Goal: Task Accomplishment & Management: Use online tool/utility

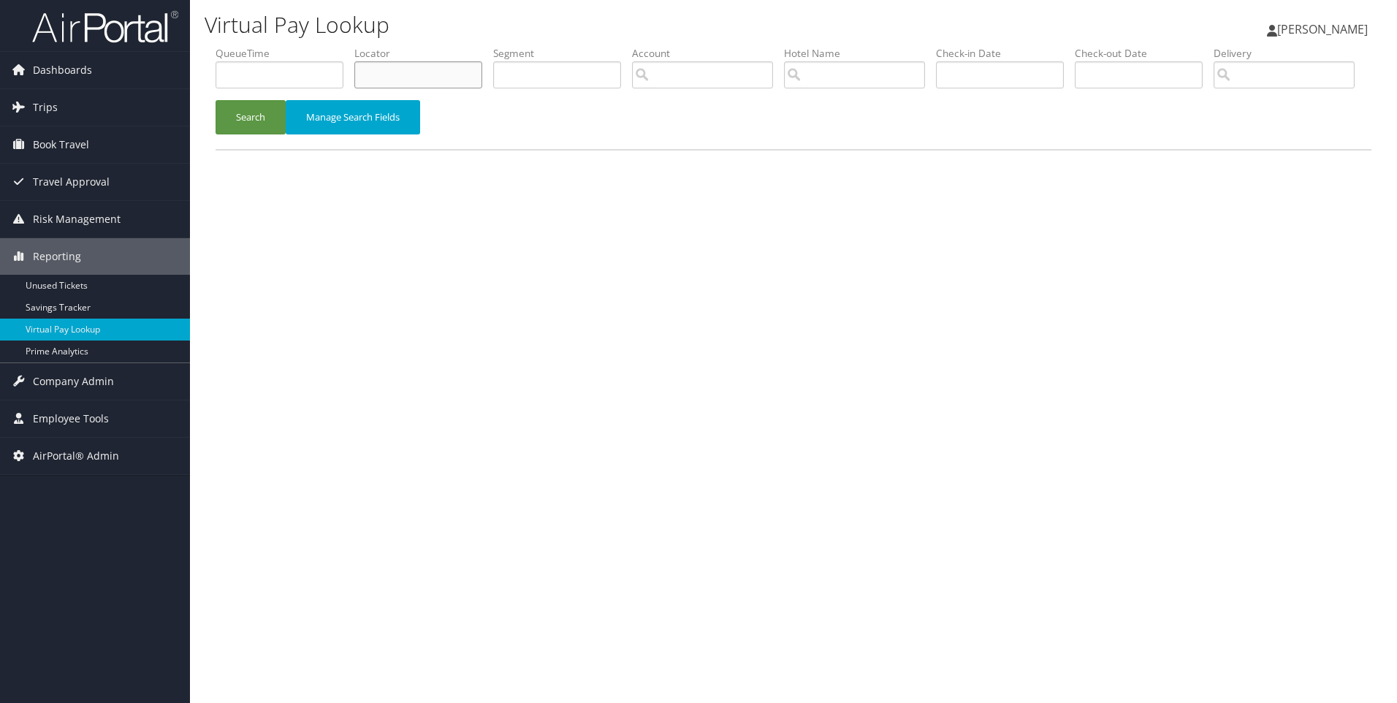
click at [397, 70] on input "text" at bounding box center [418, 74] width 128 height 27
paste input "DN0YFM"
type input "DN0YFM"
click at [216, 100] on button "Search" at bounding box center [251, 117] width 70 height 34
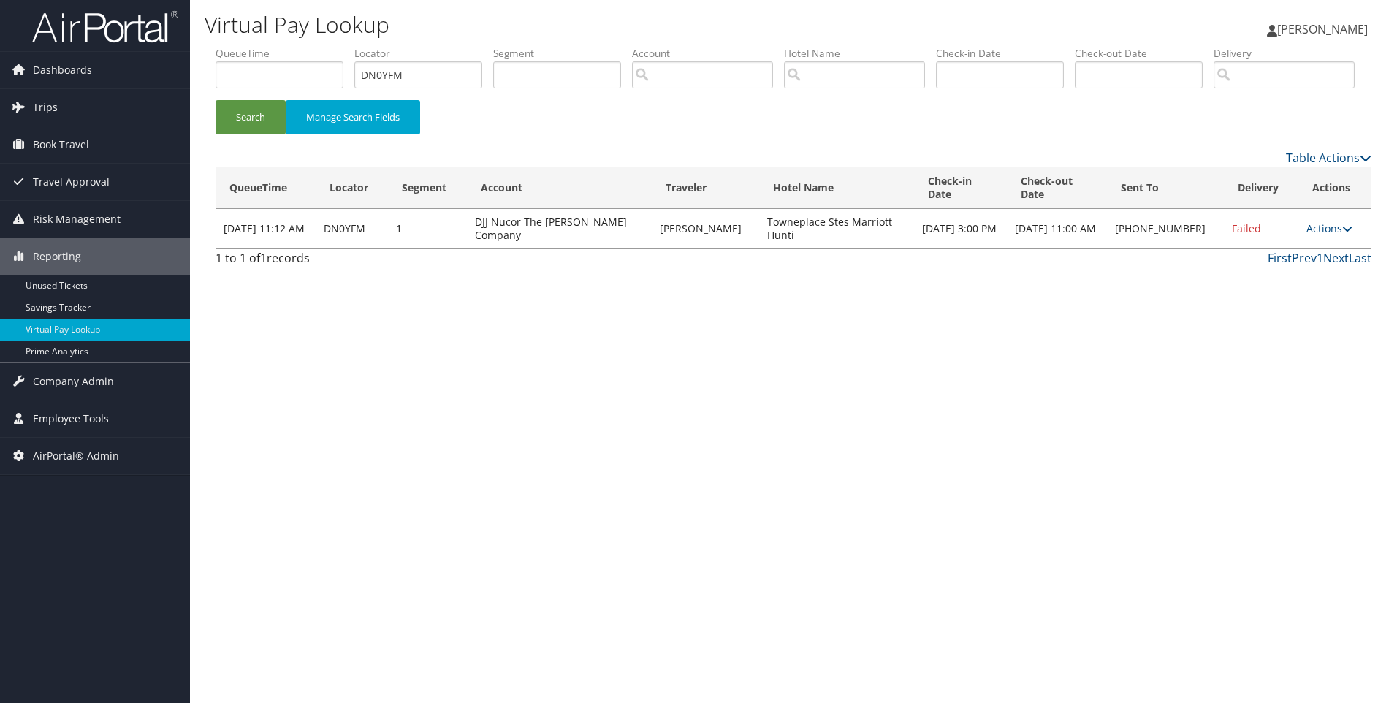
click at [1308, 249] on td "Actions Resend Logs Delivery Information View Itinerary" at bounding box center [1336, 228] width 72 height 39
click at [1322, 235] on link "Actions" at bounding box center [1330, 228] width 46 height 14
click at [1291, 324] on link "View Itinerary" at bounding box center [1283, 311] width 125 height 25
click at [1327, 249] on td "Actions Resend Logs Delivery Information View Itinerary" at bounding box center [1336, 228] width 72 height 39
click at [1324, 235] on link "Actions" at bounding box center [1330, 228] width 46 height 14
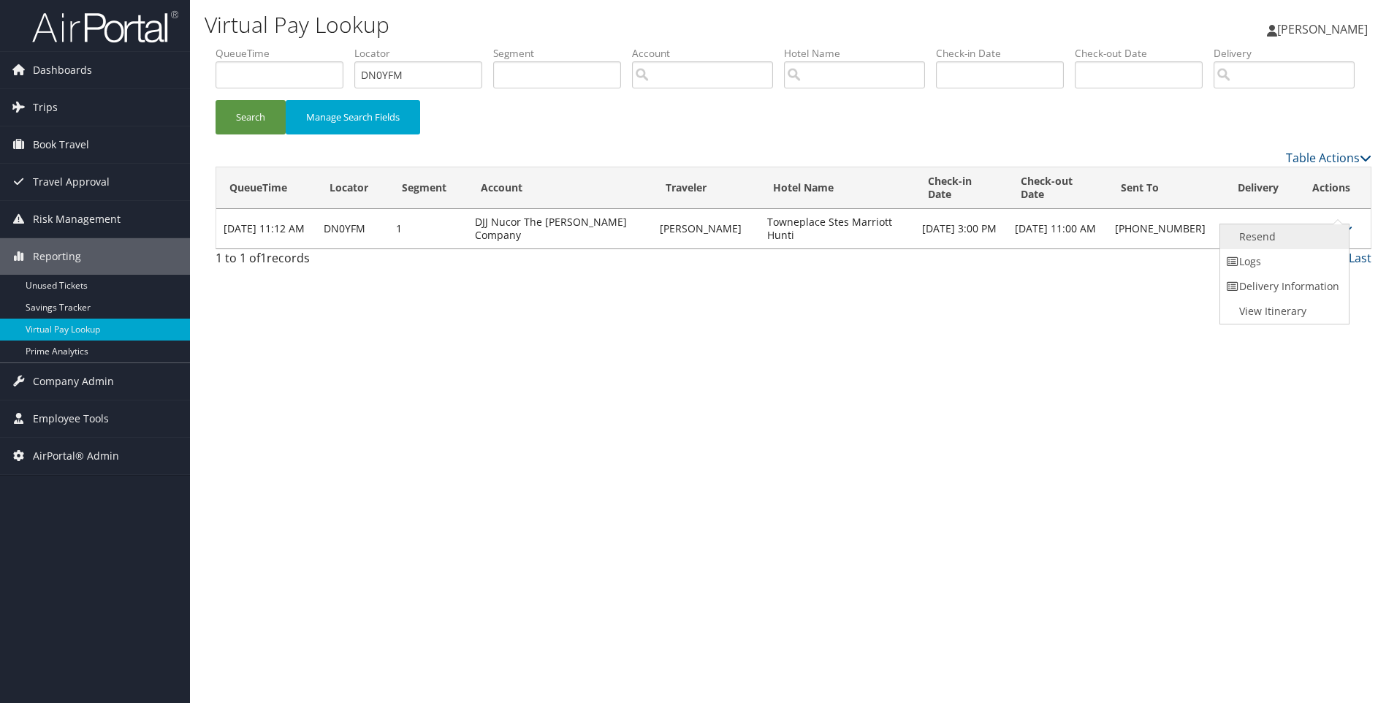
click at [1279, 249] on link "Resend" at bounding box center [1283, 236] width 125 height 25
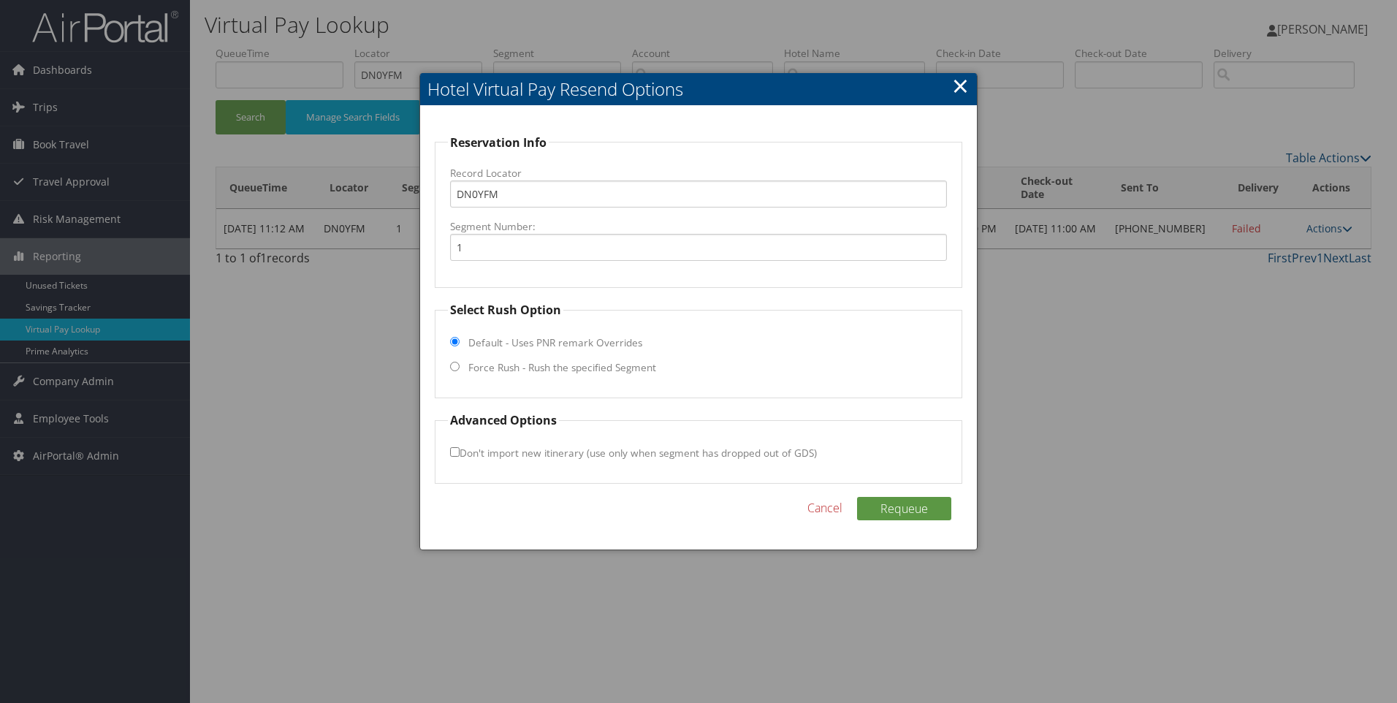
click at [520, 365] on label "Force Rush - Rush the specified Segment" at bounding box center [563, 367] width 188 height 15
click at [460, 365] on input "Force Rush - Rush the specified Segment" at bounding box center [455, 367] width 10 height 10
radio input "true"
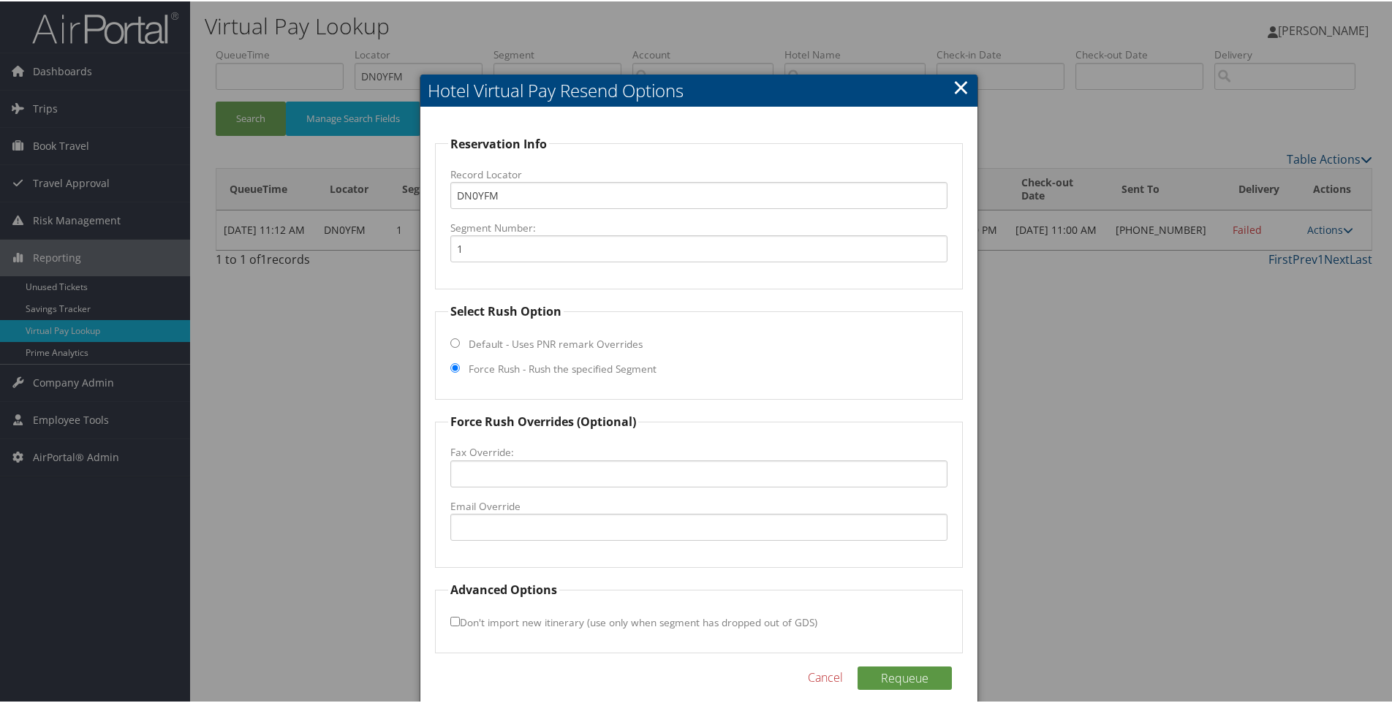
click at [474, 504] on label "Email Override" at bounding box center [699, 505] width 498 height 15
click at [474, 512] on input "Email Override" at bounding box center [699, 525] width 498 height 27
paste input "[PERSON_NAME][EMAIL_ADDRESS][PERSON_NAME][DOMAIN_NAME]"
type input "[PERSON_NAME][EMAIL_ADDRESS][PERSON_NAME][DOMAIN_NAME]"
click at [920, 673] on button "Requeue" at bounding box center [904, 676] width 94 height 23
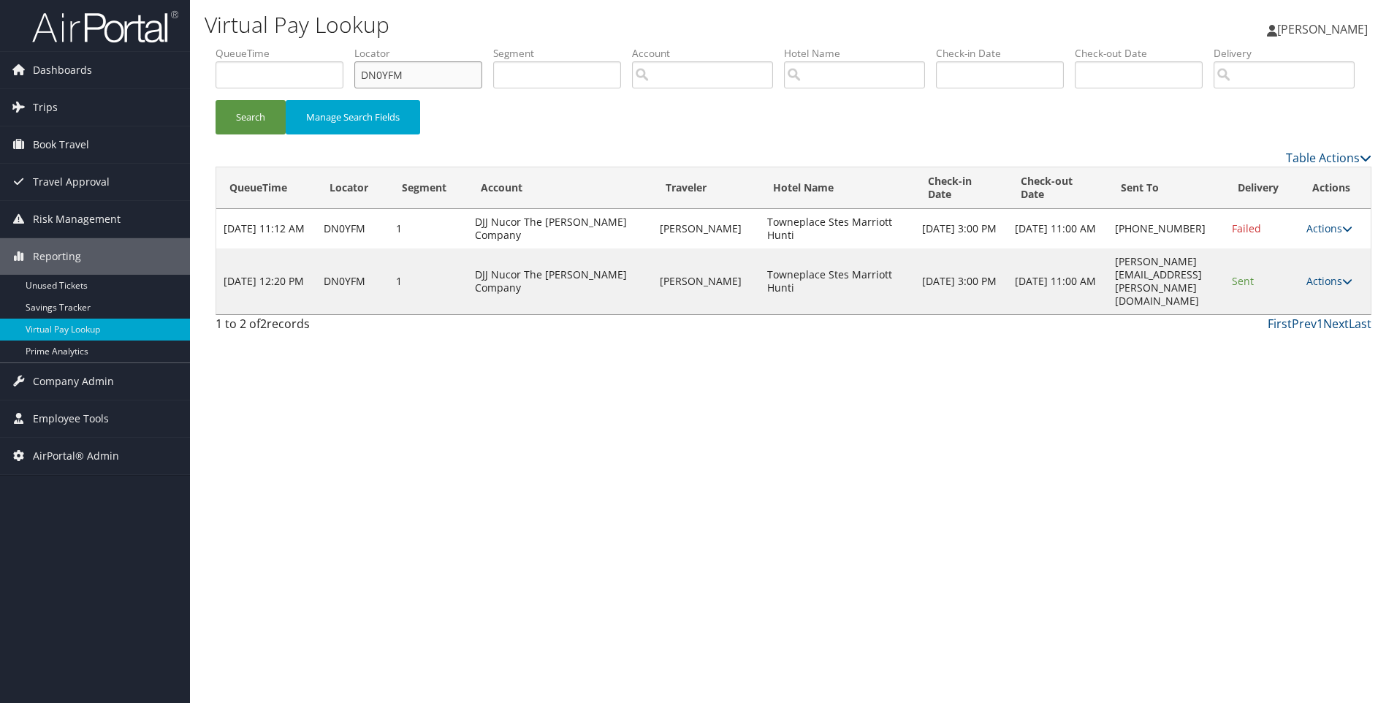
drag, startPoint x: 433, startPoint y: 85, endPoint x: 299, endPoint y: 58, distance: 136.5
click at [299, 46] on ul "QueueTime Locator DN0YFM Segment Account Traveler Hotel Name Check-in Date Chec…" at bounding box center [794, 46] width 1156 height 0
paste input "MBBZ3"
type input "DMBBZ3"
click at [216, 100] on button "Search" at bounding box center [251, 117] width 70 height 34
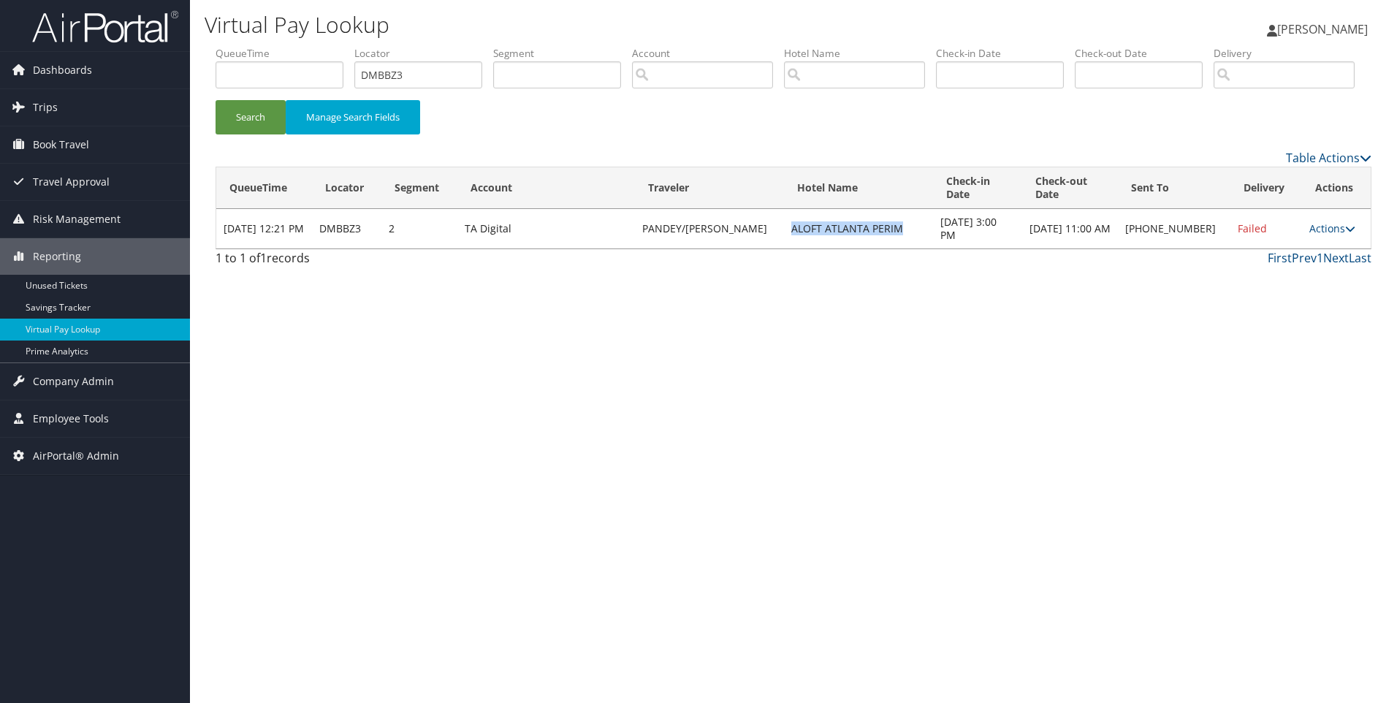
drag, startPoint x: 906, startPoint y: 290, endPoint x: 785, endPoint y: 269, distance: 123.2
click at [785, 249] on td "ALOFT ATLANTA PERIM" at bounding box center [858, 228] width 149 height 39
copy td "ALOFT ATLANTA PERIM"
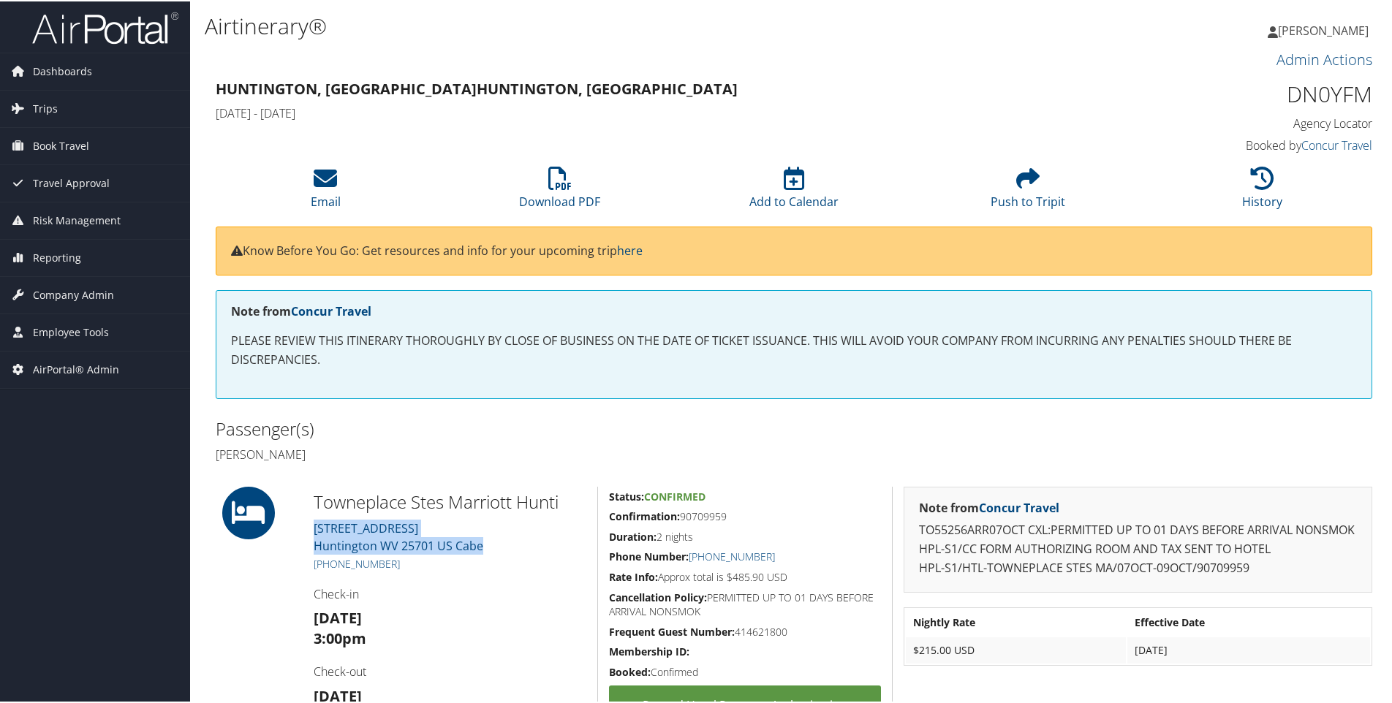
drag, startPoint x: 520, startPoint y: 553, endPoint x: 311, endPoint y: 527, distance: 209.9
click at [311, 527] on div "Towneplace Stes Marriott Hunti 157 KINETIC DRIVE Huntington WV 25701 US Cabe +1…" at bounding box center [450, 619] width 295 height 268
copy link "157 KINETIC DRIVE Huntington WV 25701 US Cabe"
